Goal: Information Seeking & Learning: Compare options

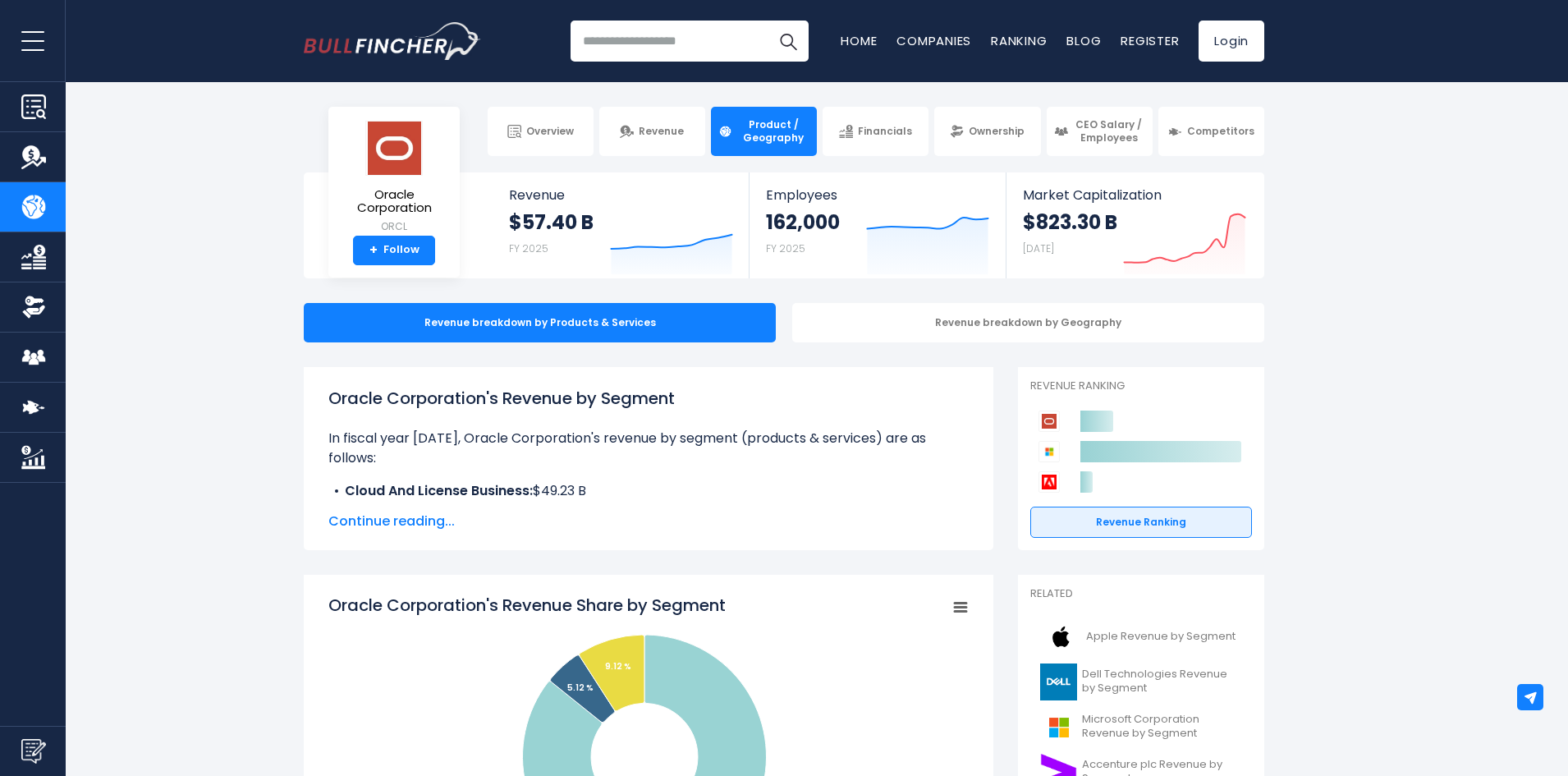
click at [706, 42] on input "search" at bounding box center [689, 41] width 238 height 41
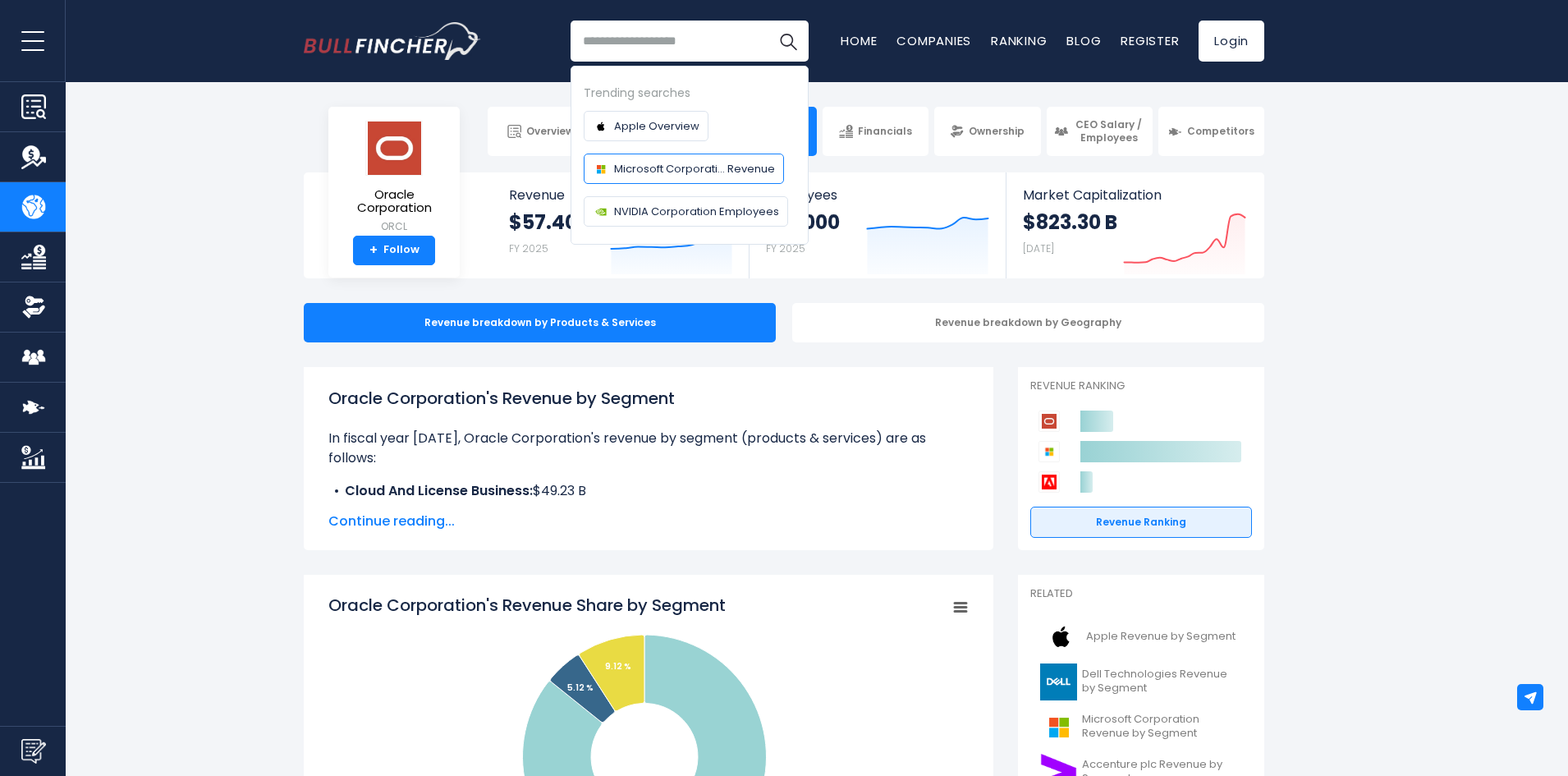
click at [719, 167] on span "Microsoft Corporati... Revenue" at bounding box center [695, 169] width 160 height 18
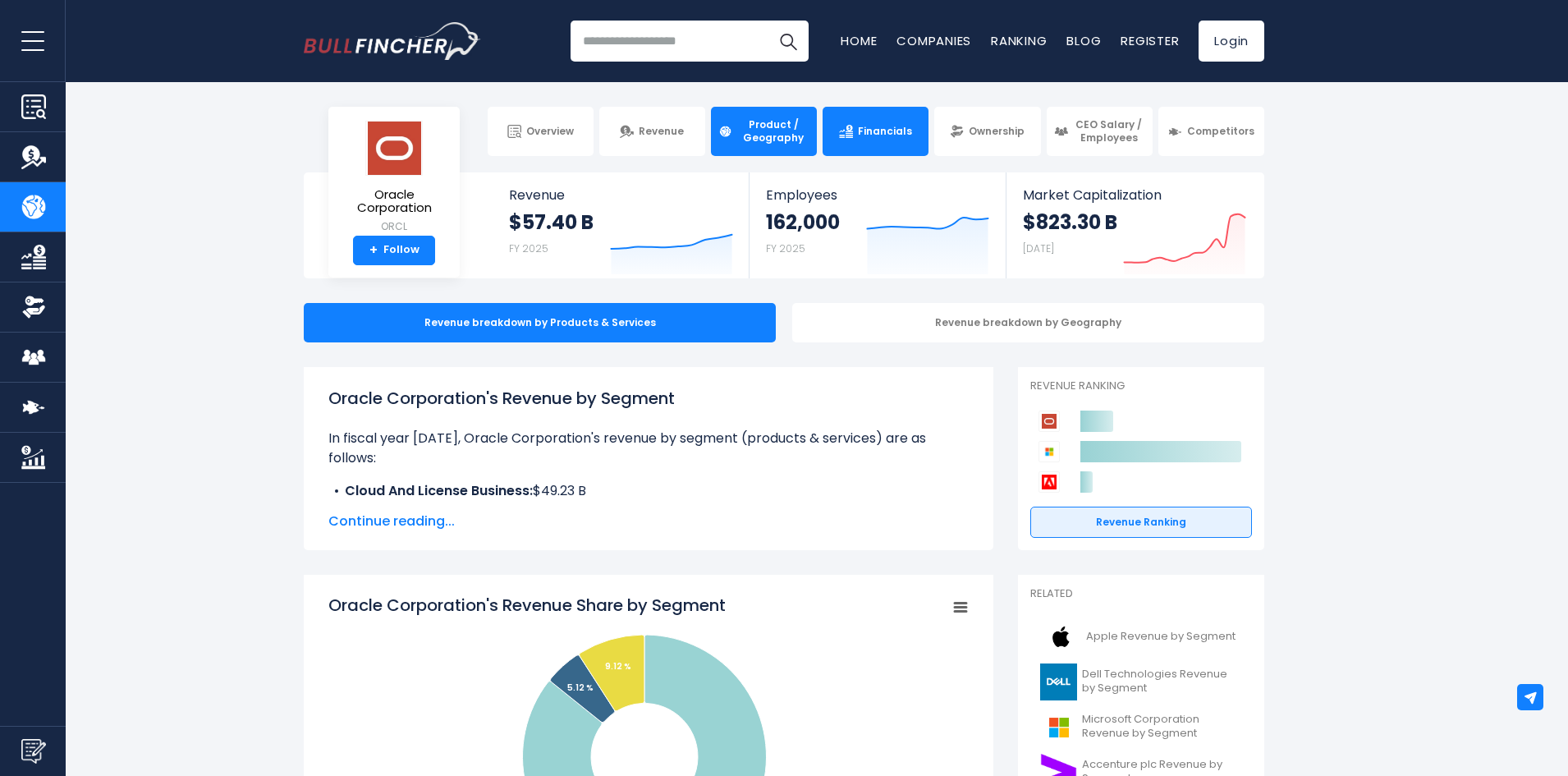
click at [887, 149] on link "Financials" at bounding box center [875, 131] width 106 height 49
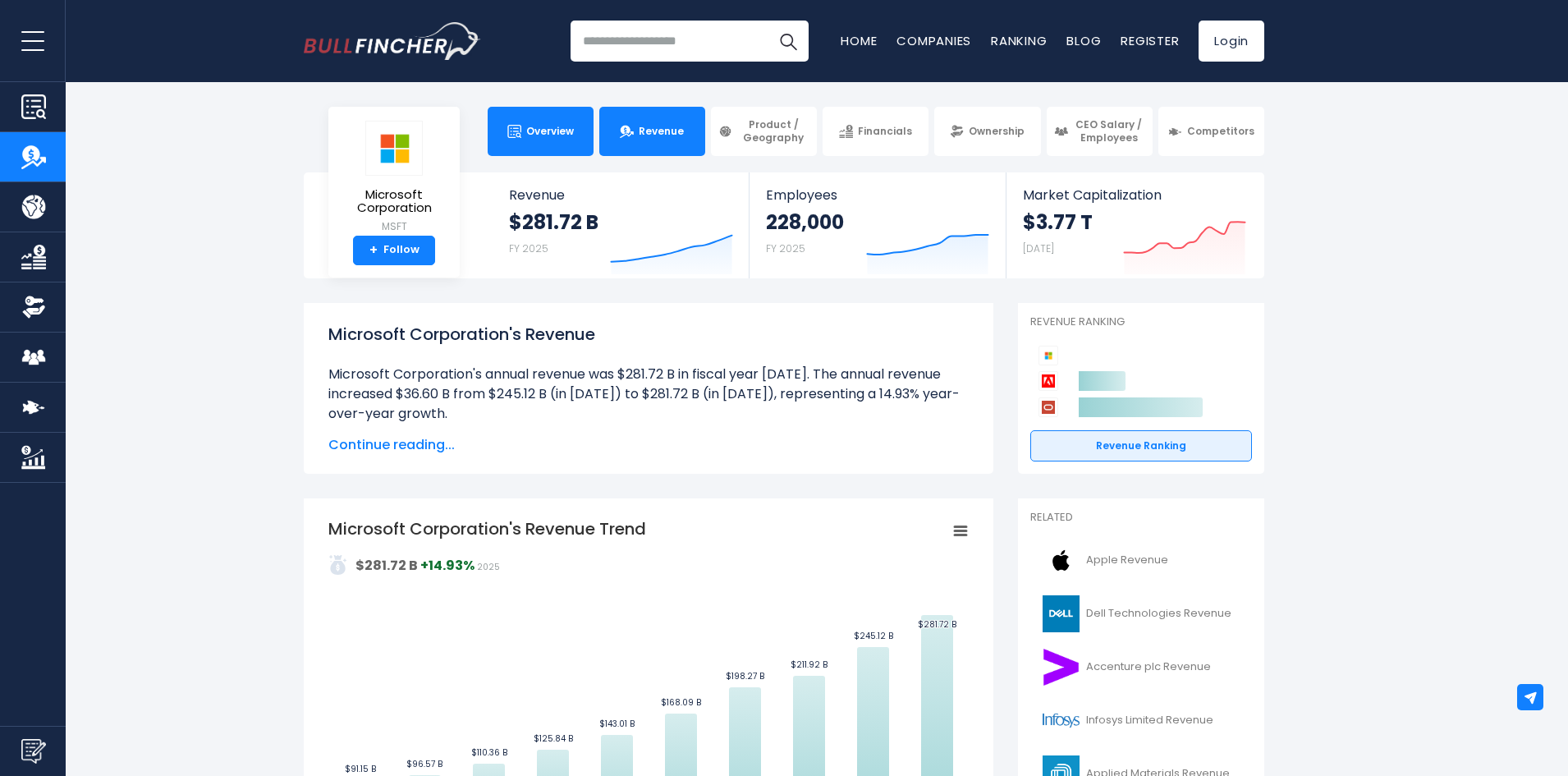
click at [531, 134] on span "Overview" at bounding box center [550, 131] width 48 height 13
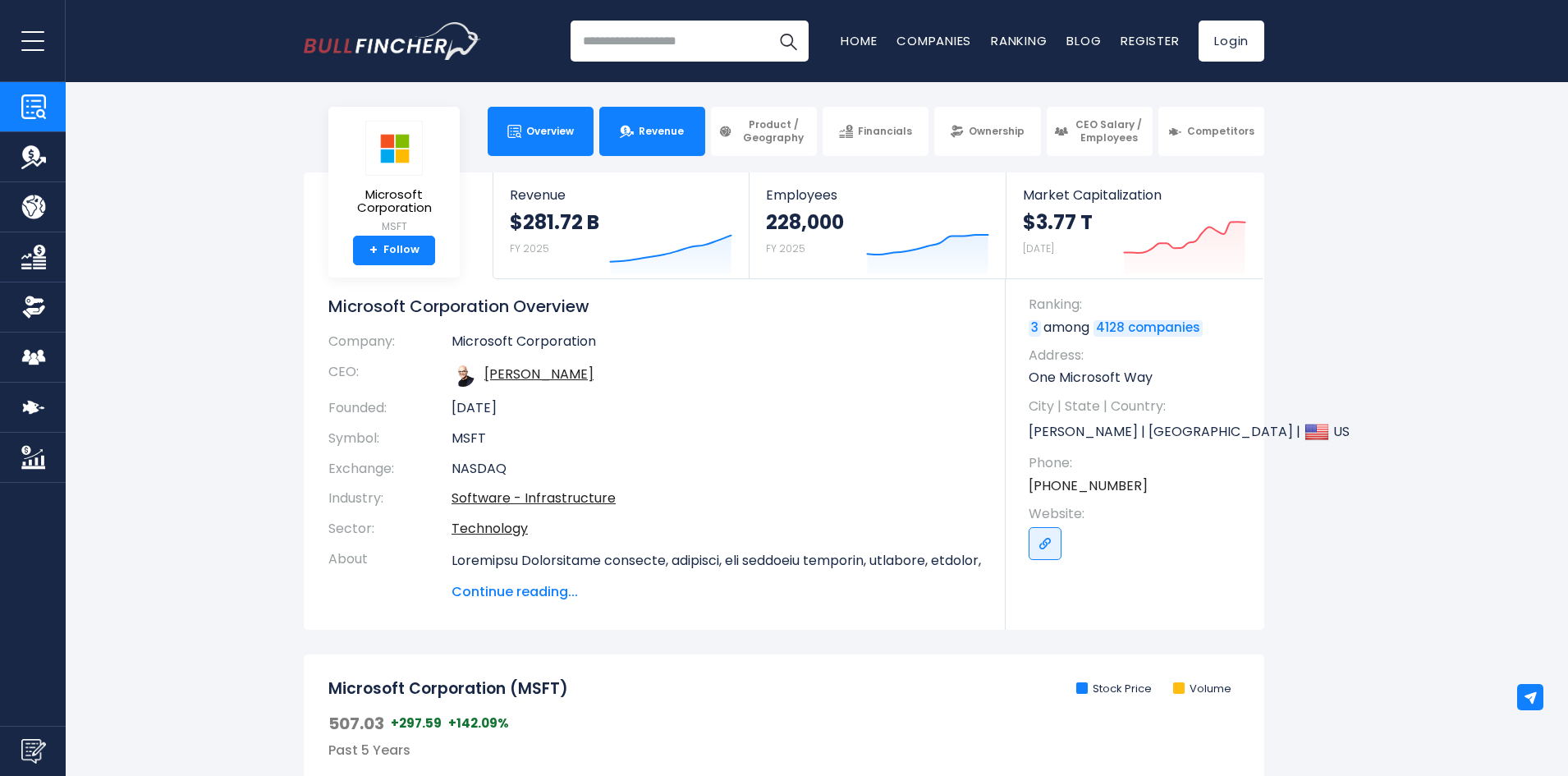
click at [655, 148] on link "Revenue" at bounding box center [652, 131] width 106 height 49
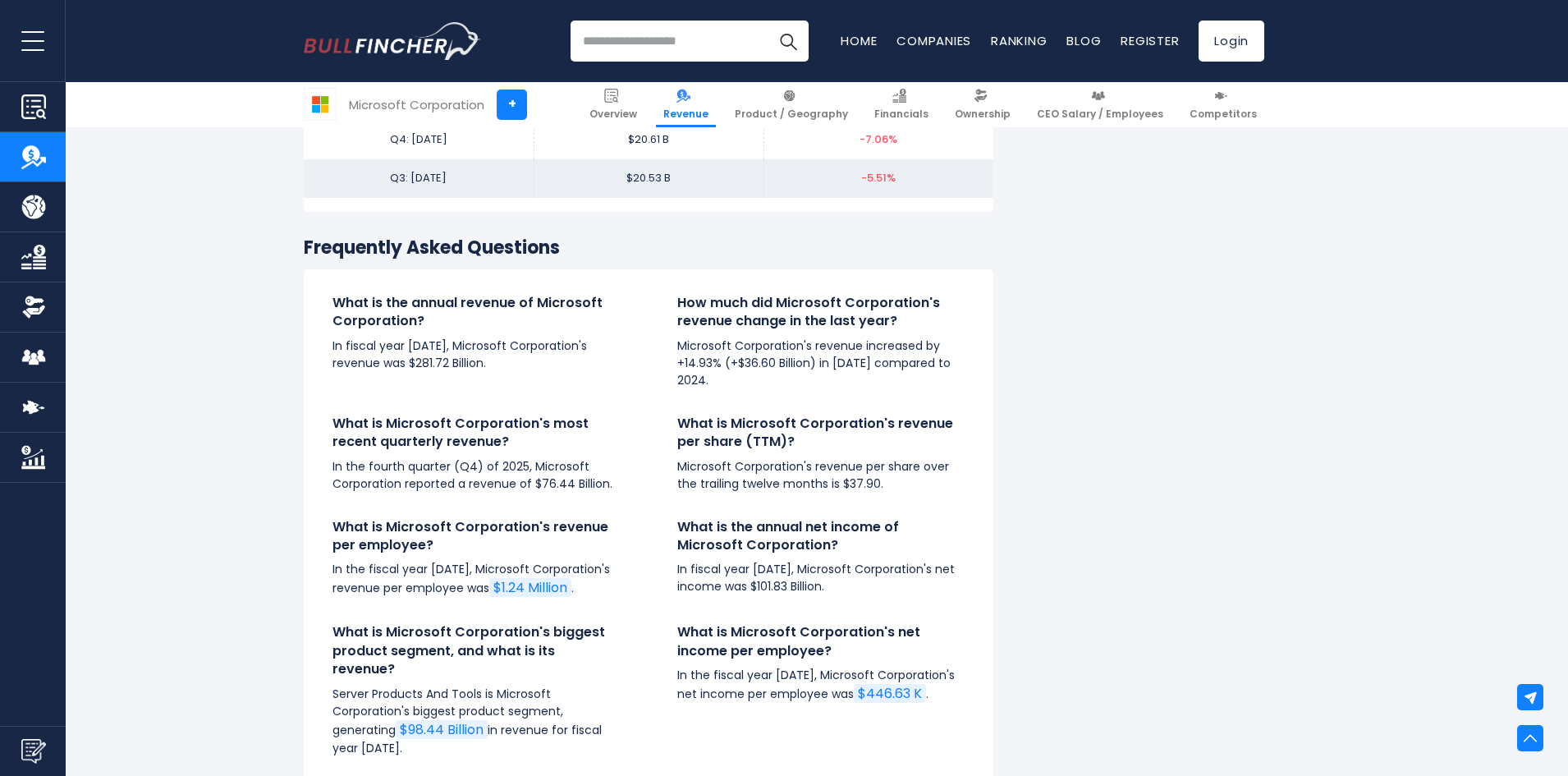
scroll to position [4105, 0]
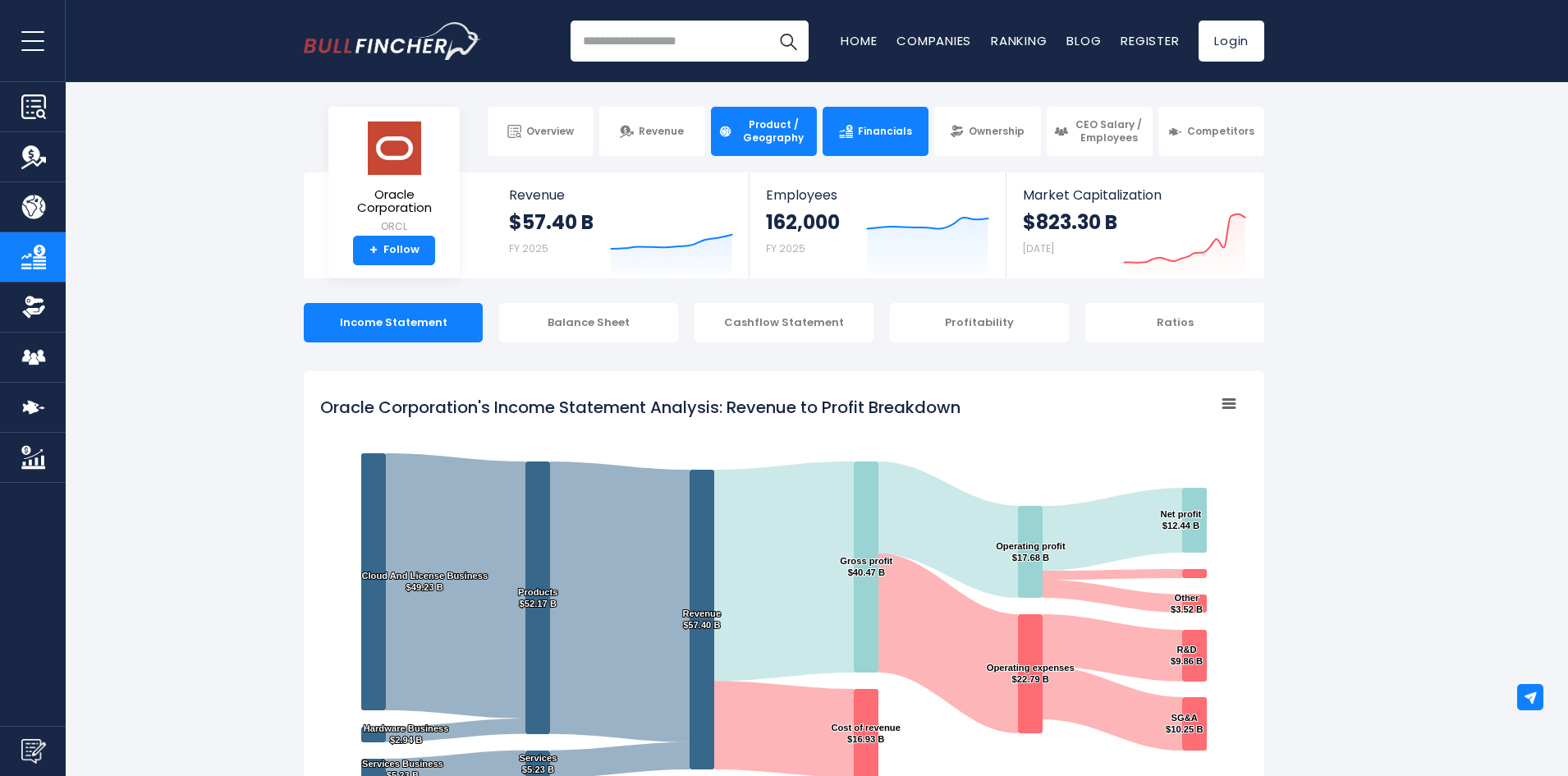
click at [788, 130] on span "Product / Geography" at bounding box center [773, 131] width 72 height 26
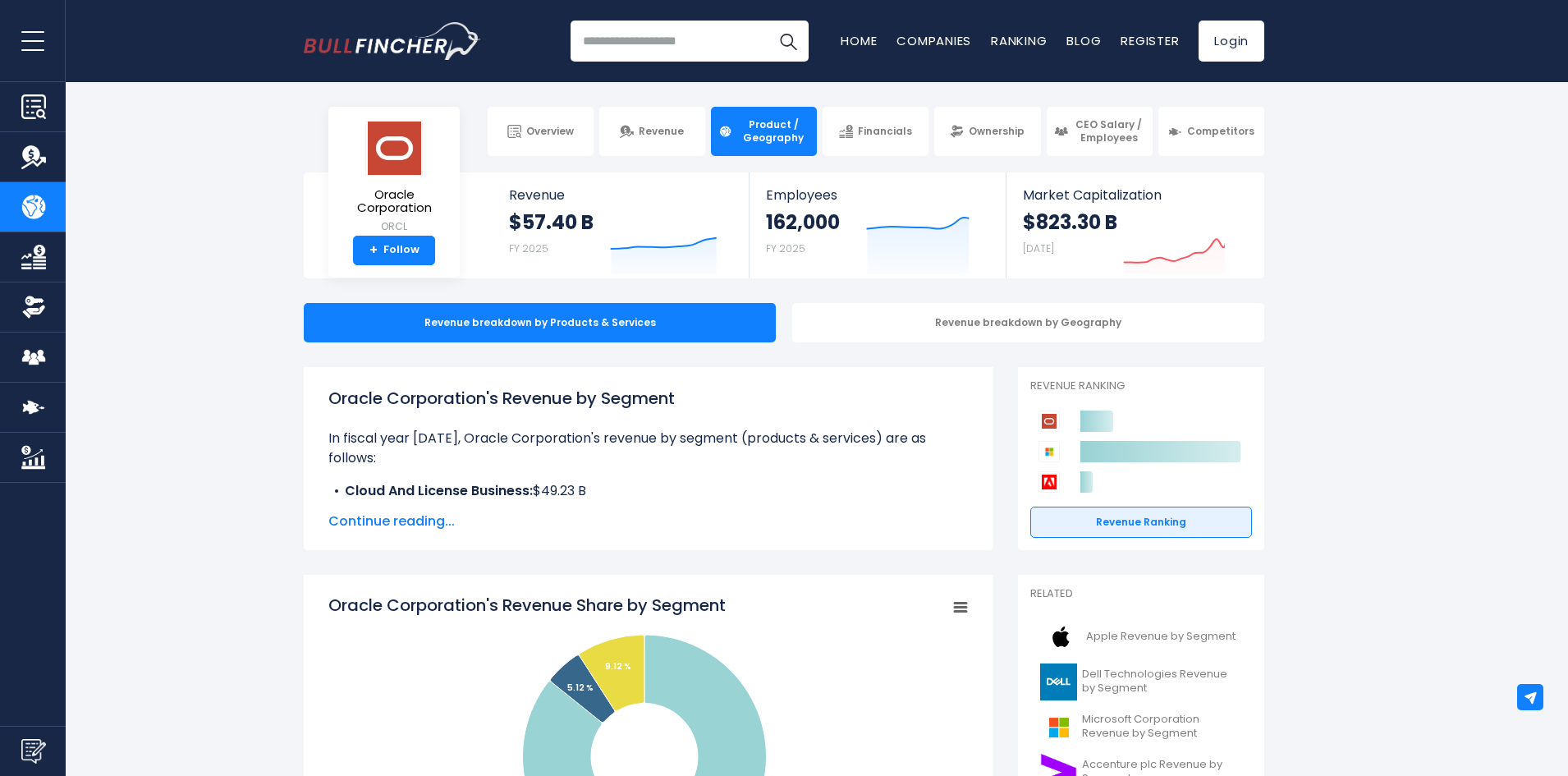
click at [631, 36] on input "search" at bounding box center [689, 41] width 238 height 41
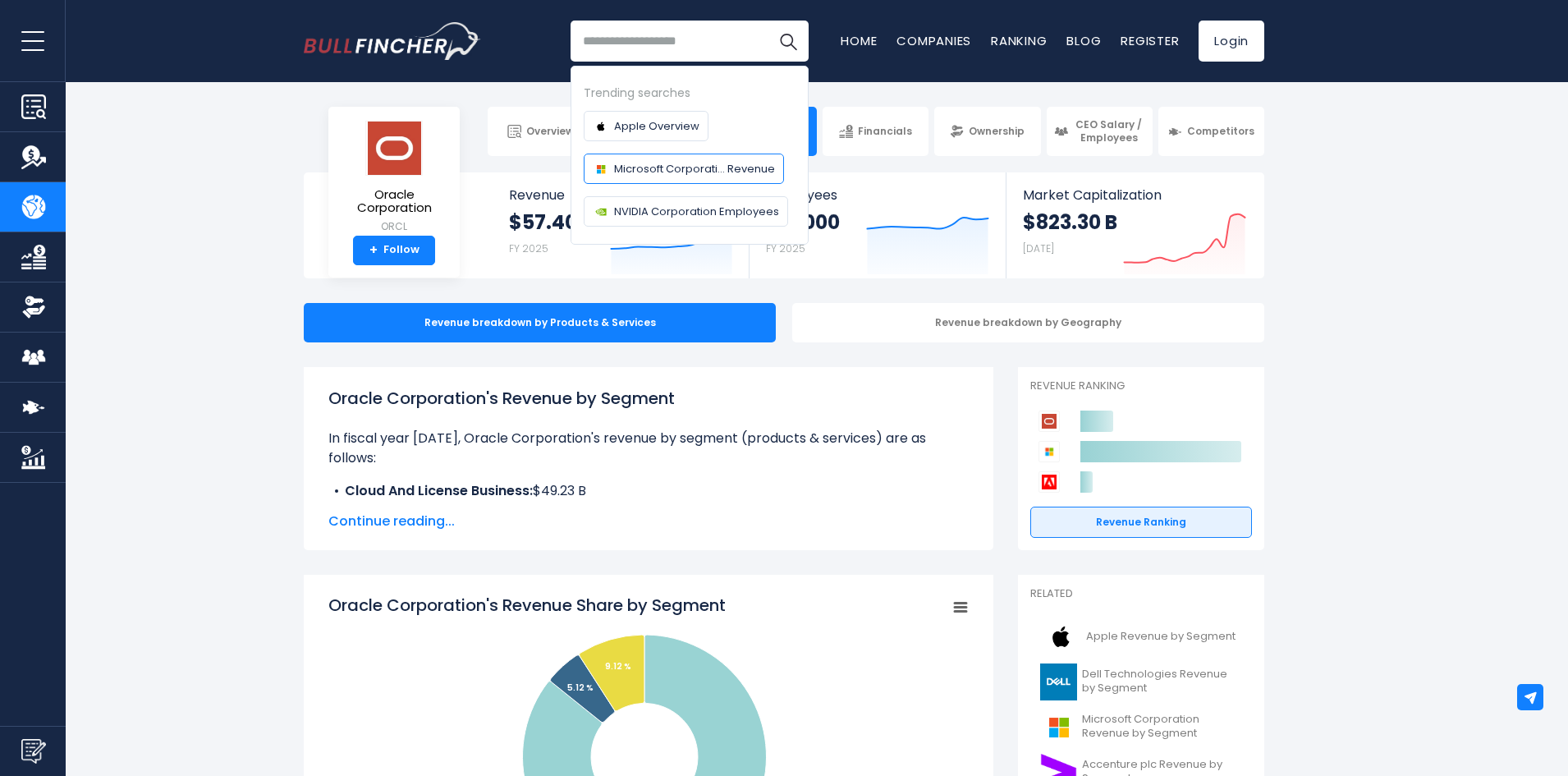
click at [670, 167] on span "Microsoft Corporati... Revenue" at bounding box center [695, 169] width 160 height 18
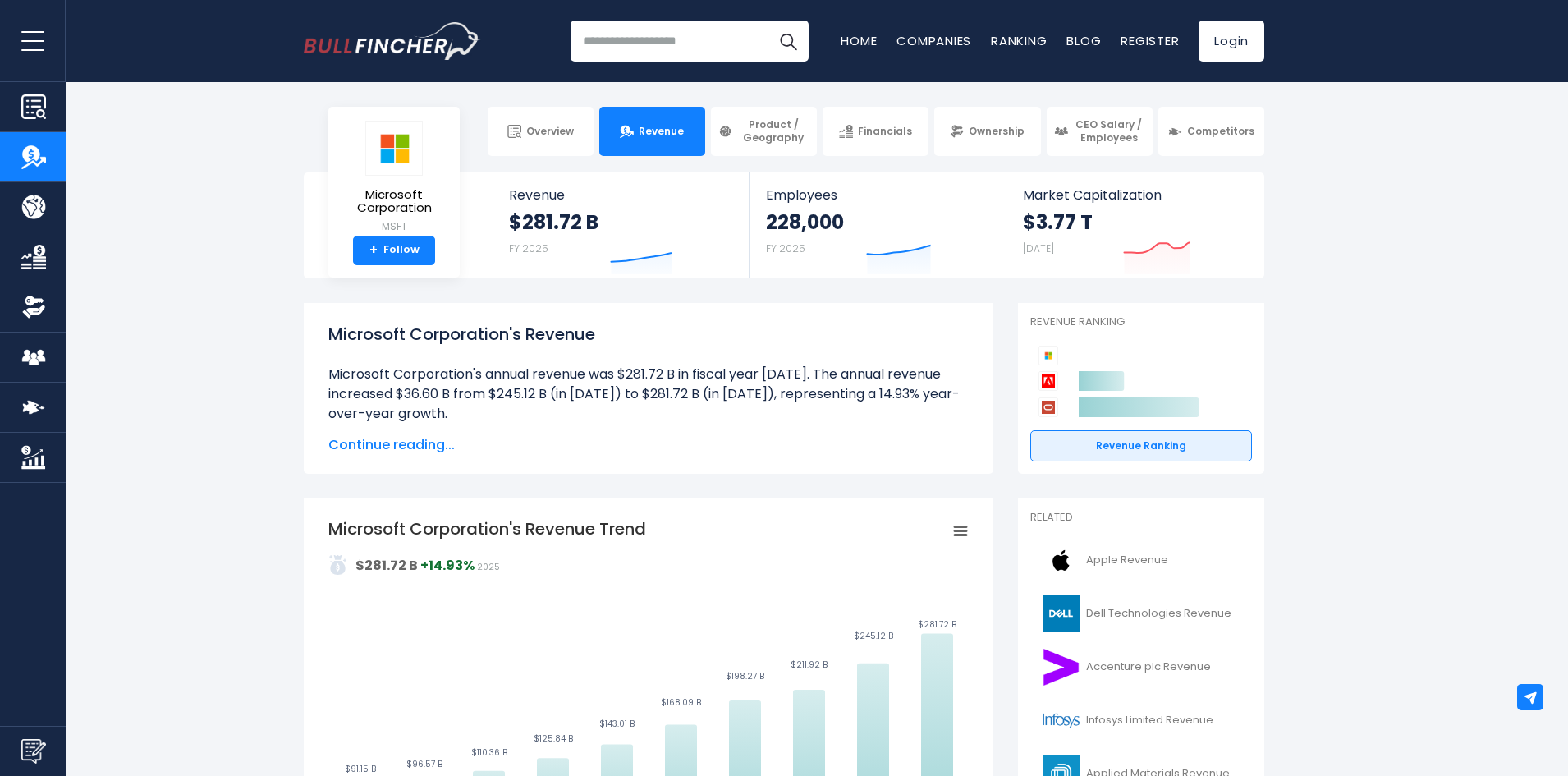
click at [791, 137] on span "Product / Geography" at bounding box center [773, 131] width 72 height 26
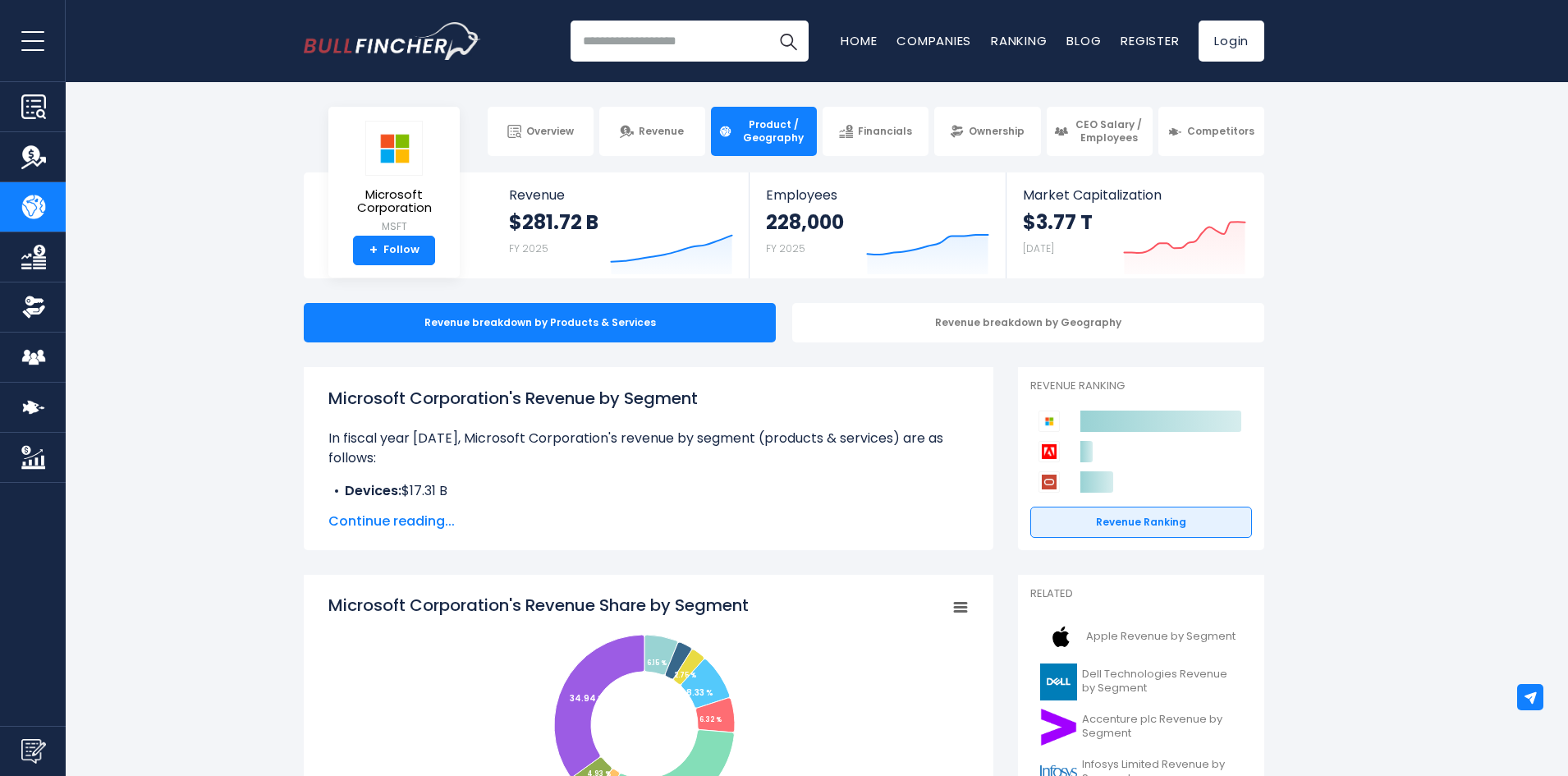
click at [441, 527] on span "Continue reading..." at bounding box center [648, 520] width 640 height 19
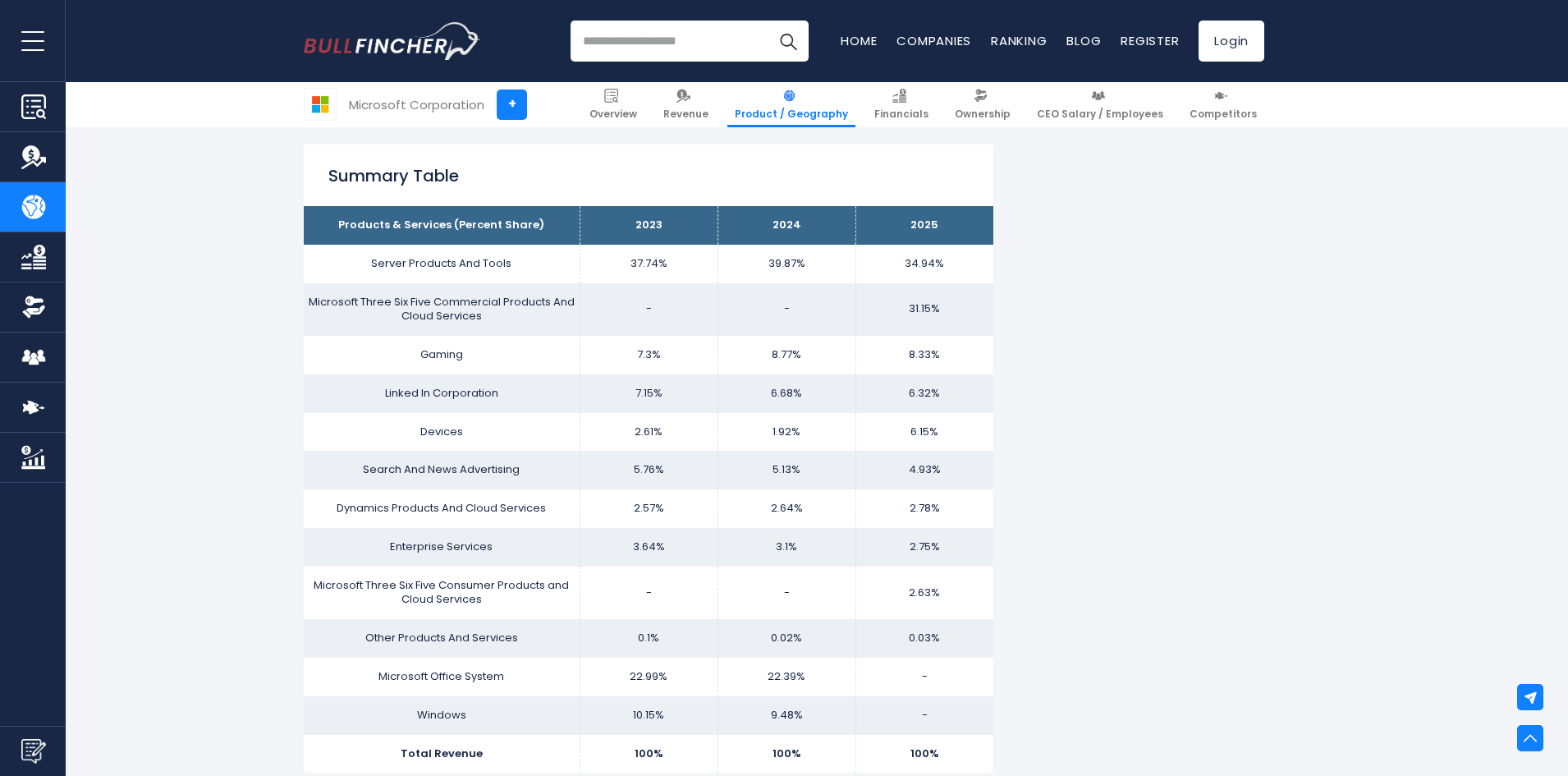
scroll to position [1478, 0]
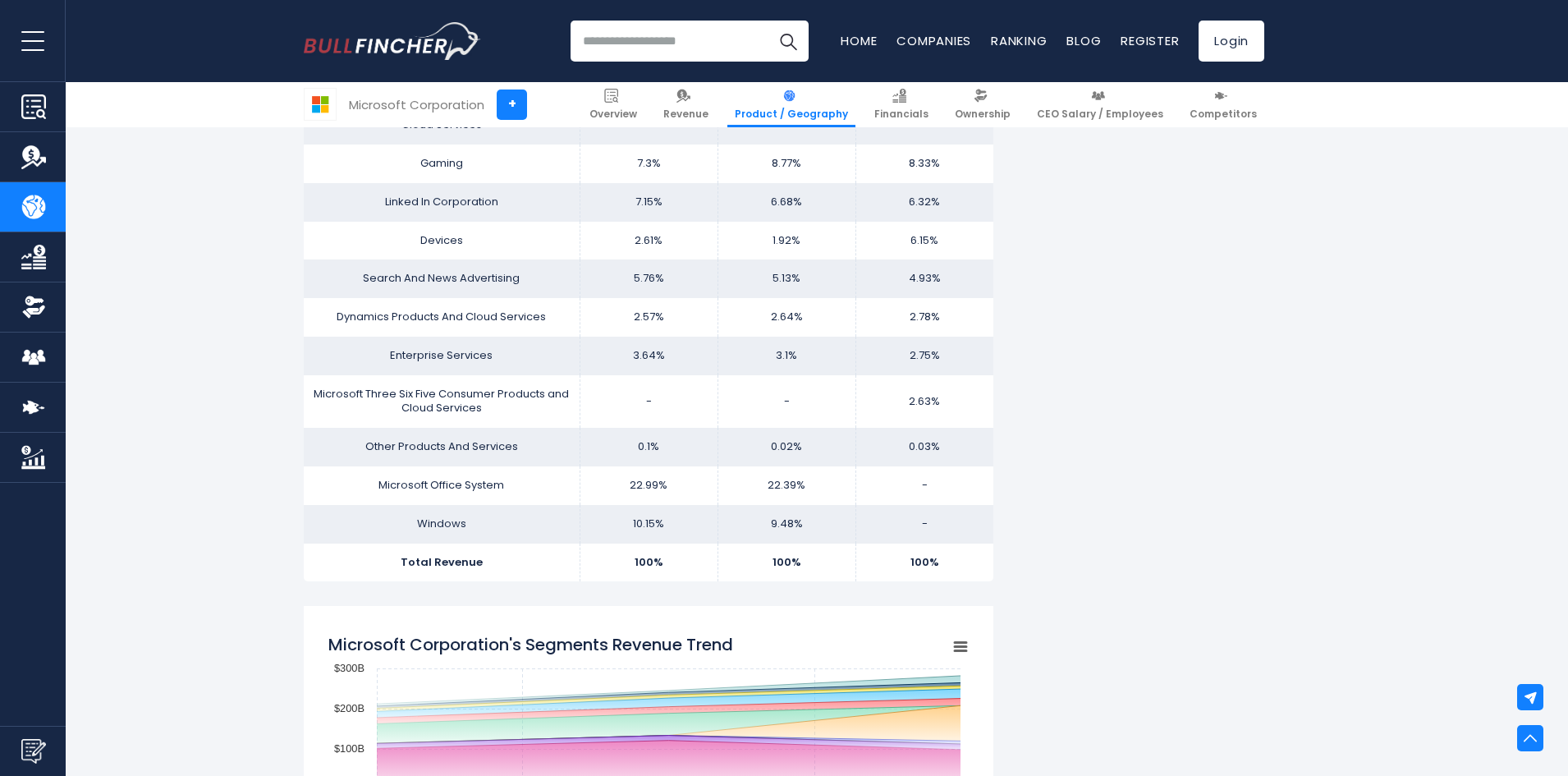
click at [665, 41] on input "search" at bounding box center [689, 41] width 238 height 41
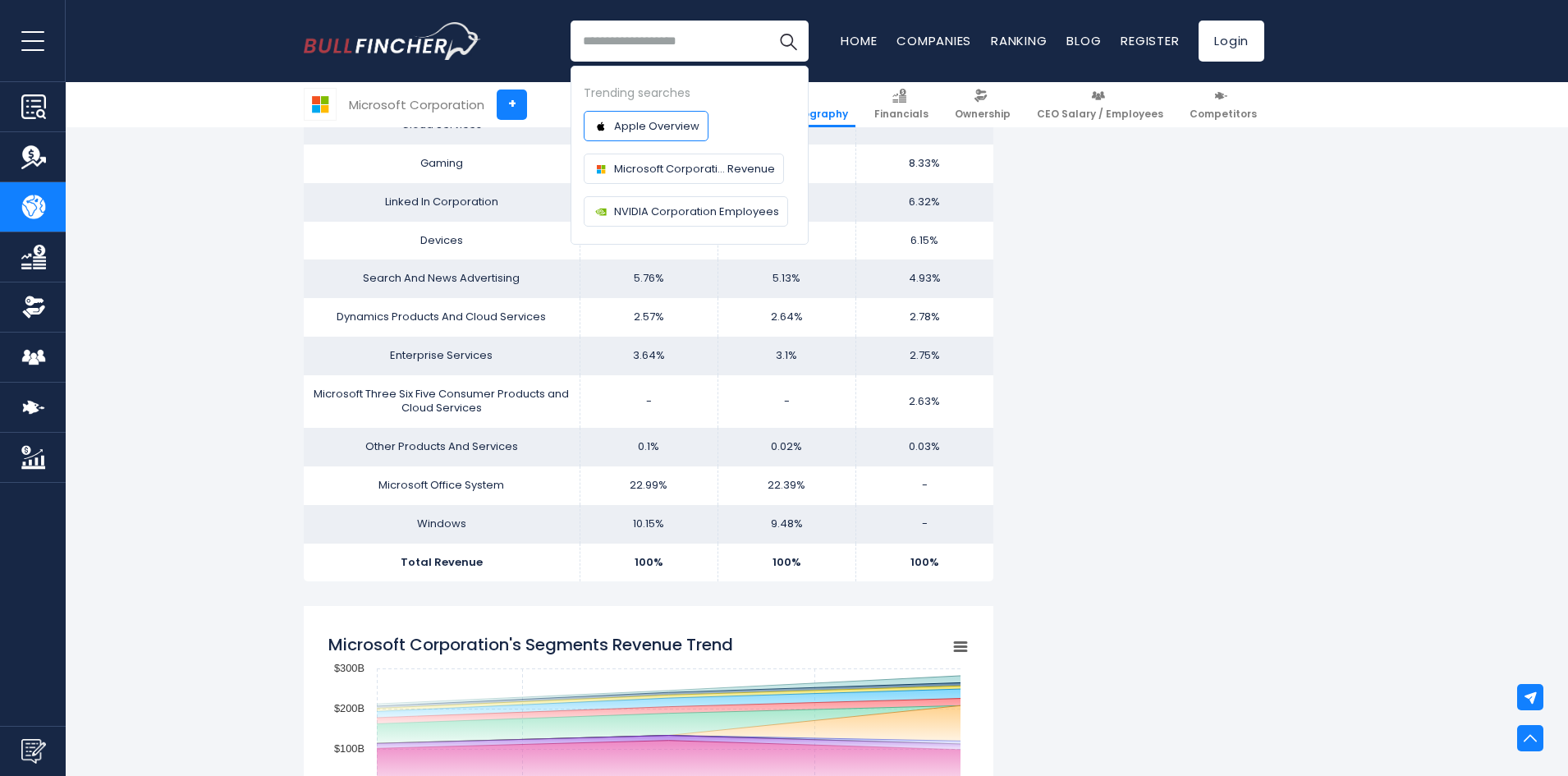
click at [672, 129] on span "Apple Overview" at bounding box center [657, 125] width 86 height 18
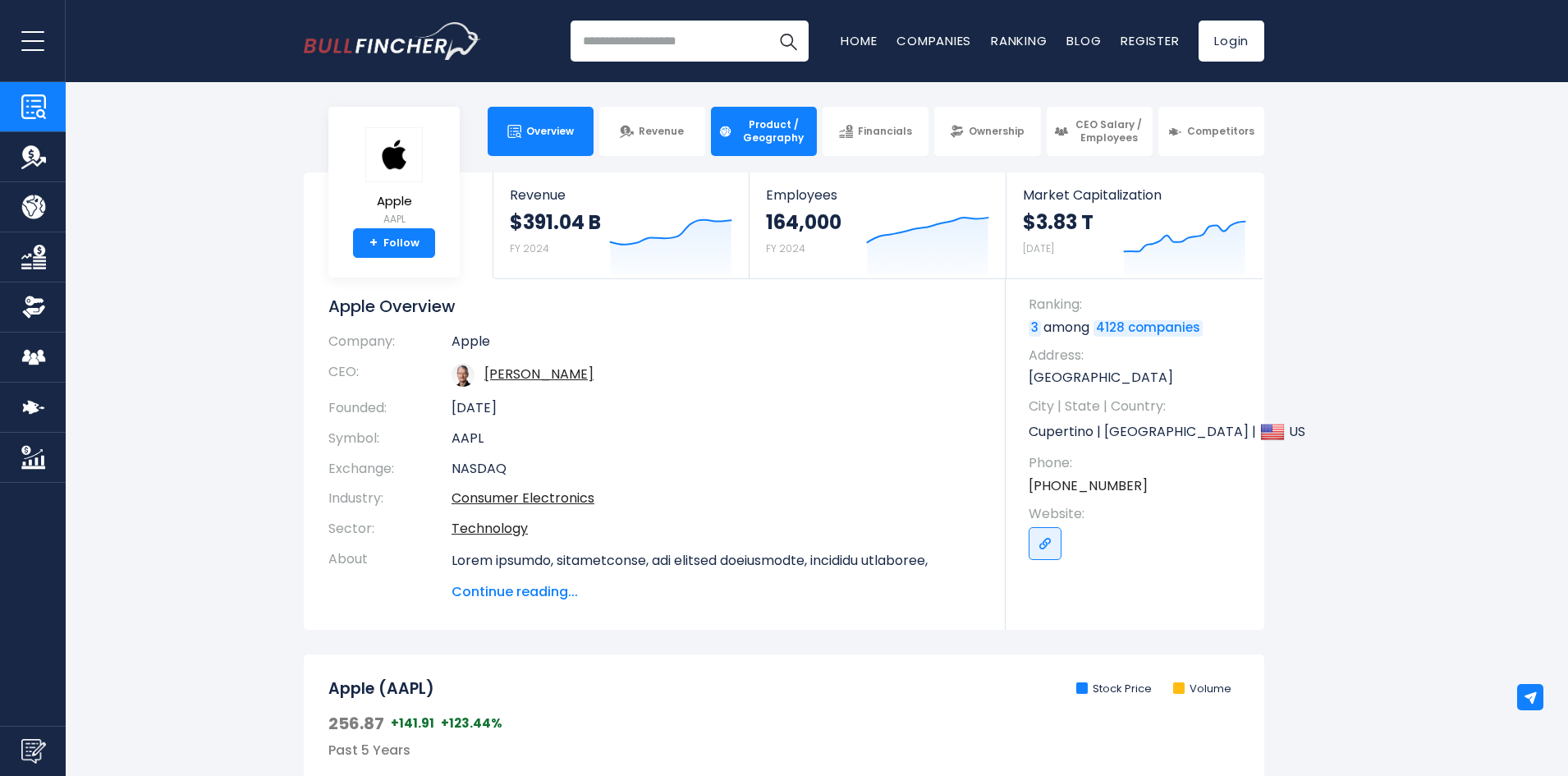
click at [776, 142] on span "Product / Geography" at bounding box center [773, 131] width 72 height 26
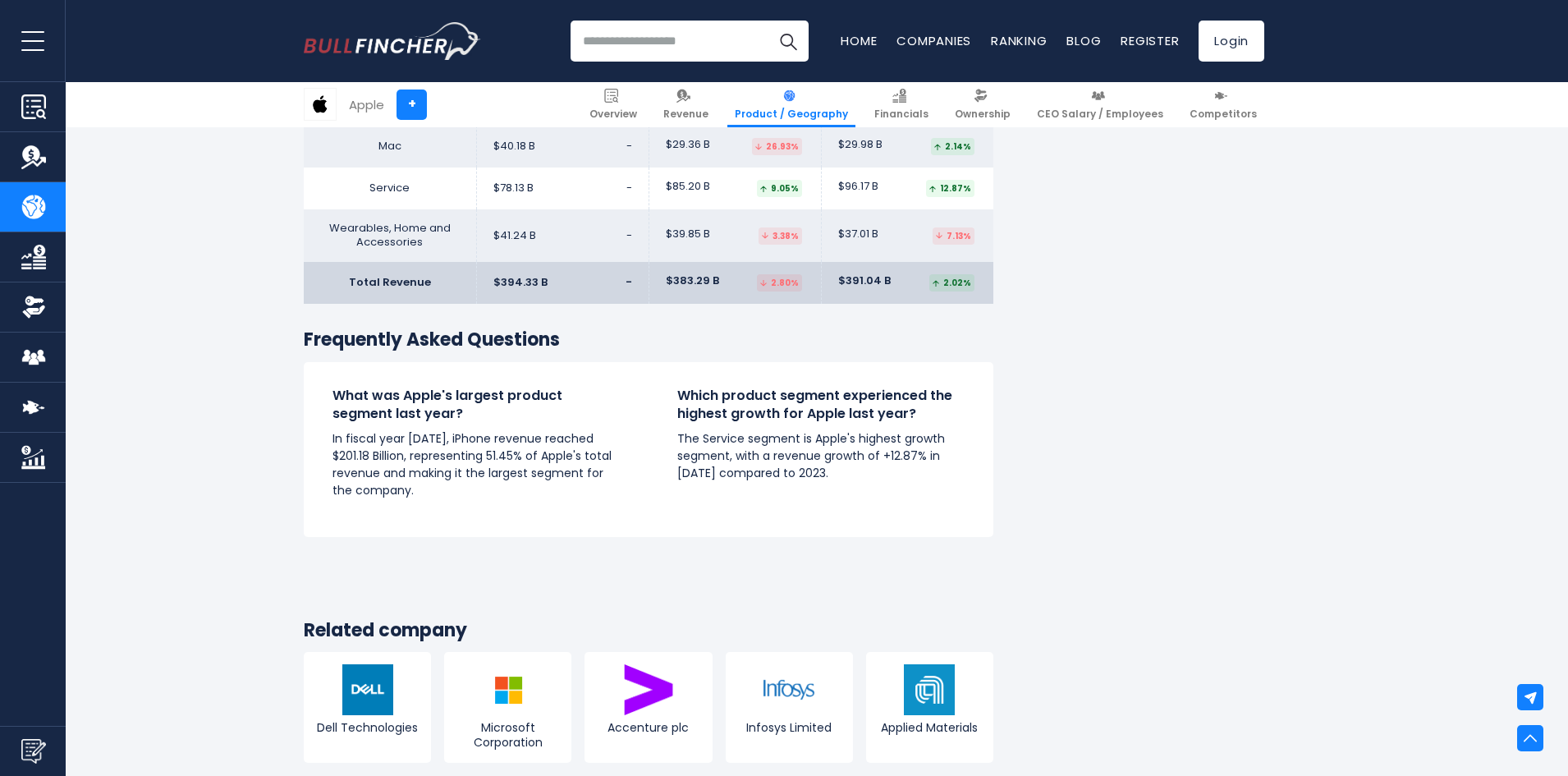
scroll to position [2873, 0]
